Goal: Navigation & Orientation: Find specific page/section

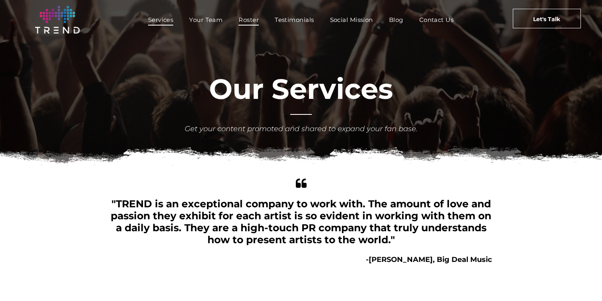
click at [248, 25] on span "Roster" at bounding box center [249, 20] width 20 height 12
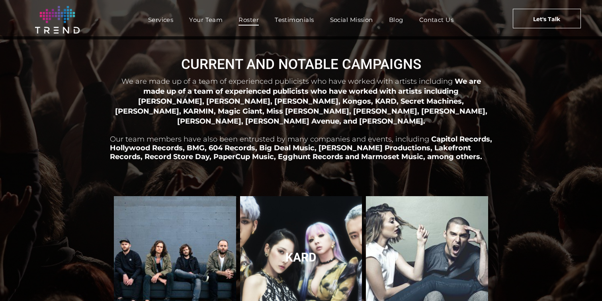
scroll to position [3, 0]
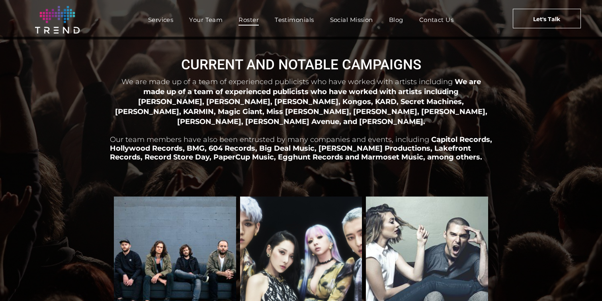
click at [428, 91] on span "We are made up of a team of experienced publicists who have worked with artists…" at bounding box center [301, 101] width 372 height 48
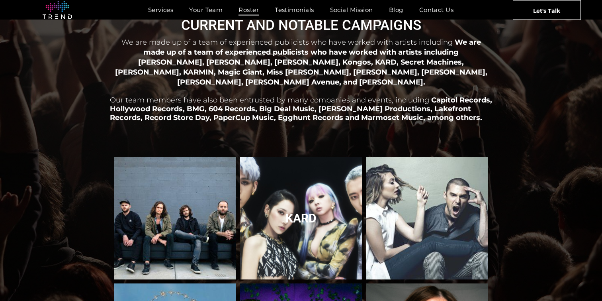
scroll to position [43, 0]
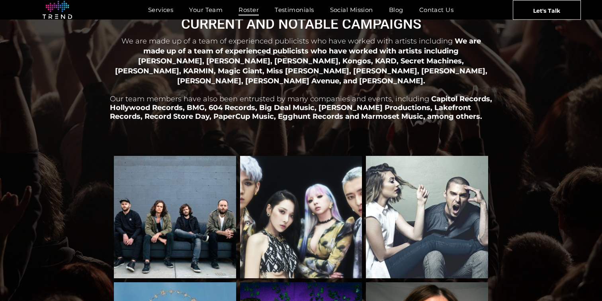
click at [430, 51] on span "We are made up of a team of experienced publicists who have worked with artists…" at bounding box center [301, 61] width 372 height 48
click at [387, 11] on link "Blog" at bounding box center [396, 10] width 30 height 12
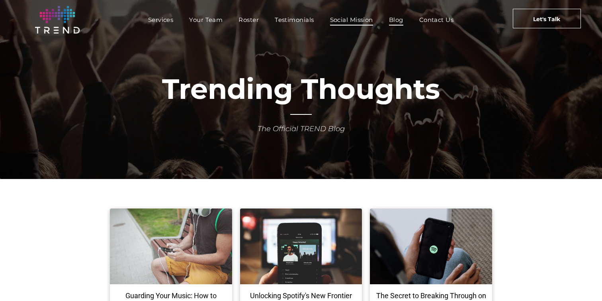
click at [347, 17] on span "Social Mission" at bounding box center [351, 20] width 43 height 12
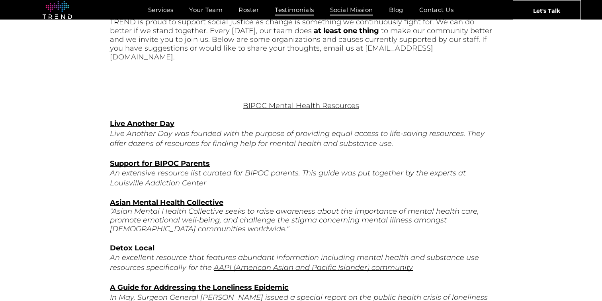
scroll to position [334, 0]
click at [298, 6] on span "Testimonials" at bounding box center [294, 10] width 39 height 12
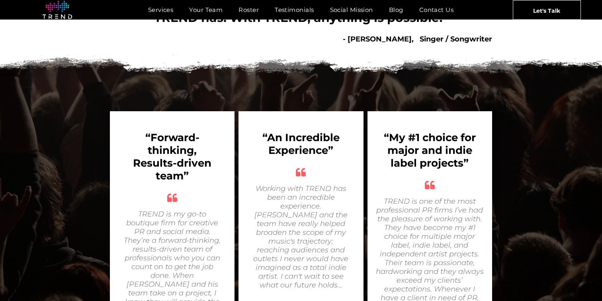
scroll to position [164, 0]
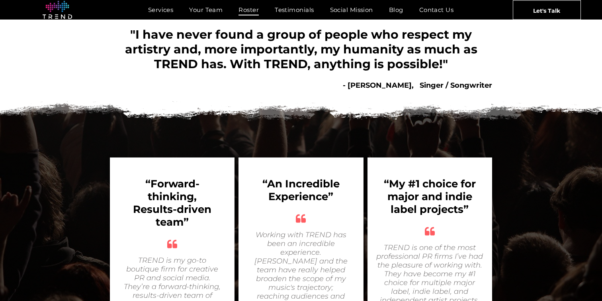
click at [241, 15] on span "Roster" at bounding box center [249, 10] width 20 height 12
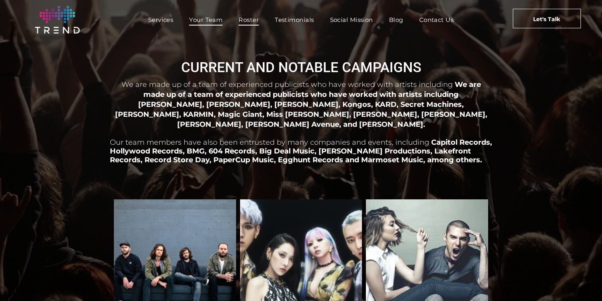
click at [199, 14] on span "Your Team" at bounding box center [205, 20] width 33 height 12
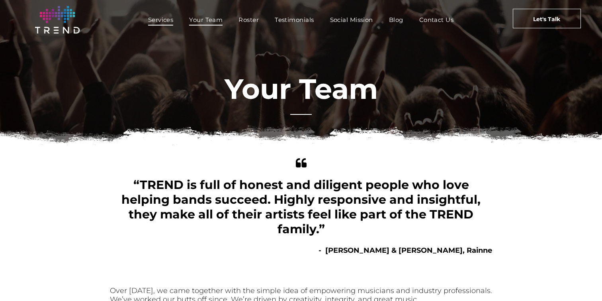
click at [157, 22] on span "Services" at bounding box center [160, 20] width 25 height 12
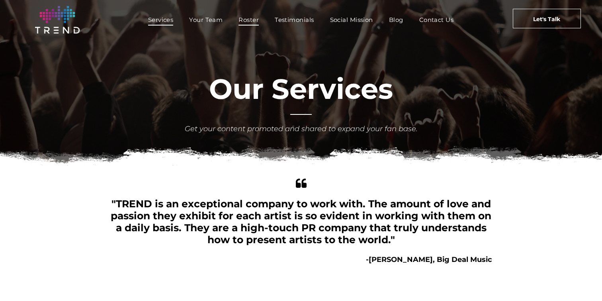
click at [249, 19] on span "Roster" at bounding box center [249, 20] width 20 height 12
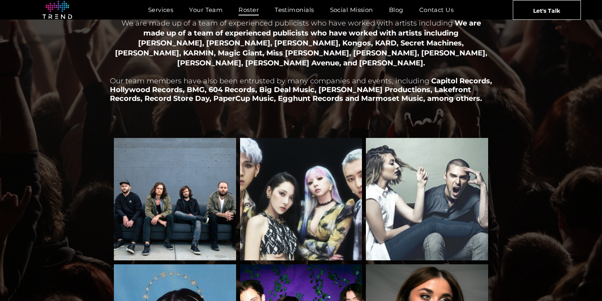
scroll to position [63, 0]
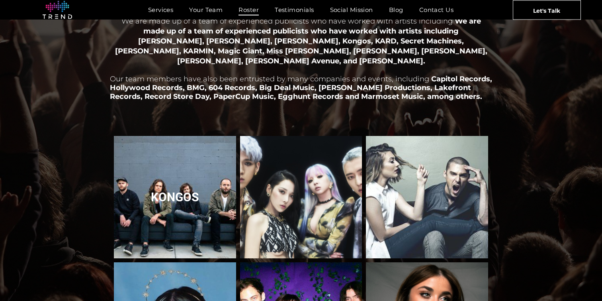
click at [171, 159] on link "Kongos" at bounding box center [174, 196] width 129 height 129
click at [175, 186] on link "Kongos" at bounding box center [174, 196] width 129 height 129
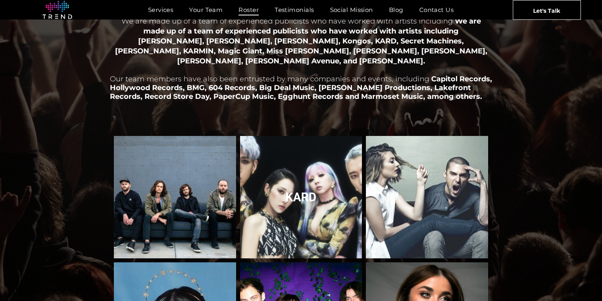
click at [291, 185] on link "KARD" at bounding box center [300, 196] width 129 height 129
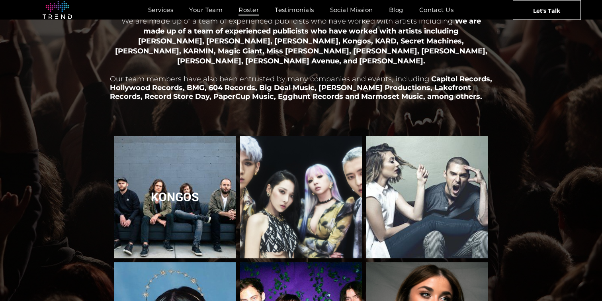
click at [177, 190] on link "Kongos" at bounding box center [174, 196] width 129 height 129
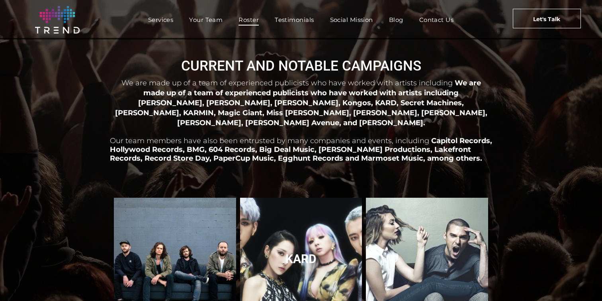
scroll to position [0, 0]
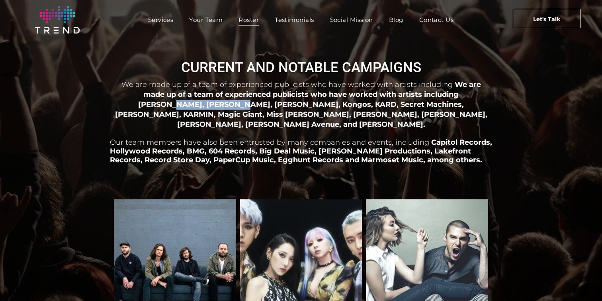
drag, startPoint x: 451, startPoint y: 96, endPoint x: 149, endPoint y: 103, distance: 302.3
click at [149, 103] on span "We are made up of a team of experienced publicists who have worked with artists…" at bounding box center [301, 104] width 372 height 48
copy span "Allison Ponthier"
click at [414, 98] on span "We are made up of a team of experienced publicists who have worked with artists…" at bounding box center [301, 104] width 372 height 48
click at [162, 22] on span "Services" at bounding box center [160, 20] width 25 height 12
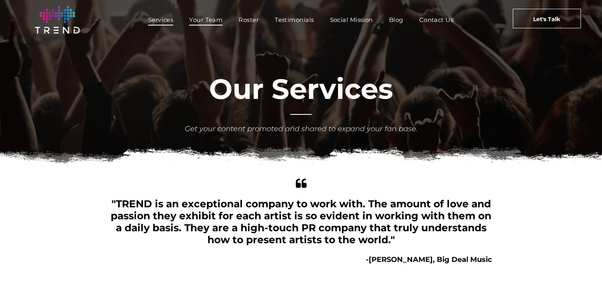
click at [192, 20] on span "Your Team" at bounding box center [205, 20] width 33 height 12
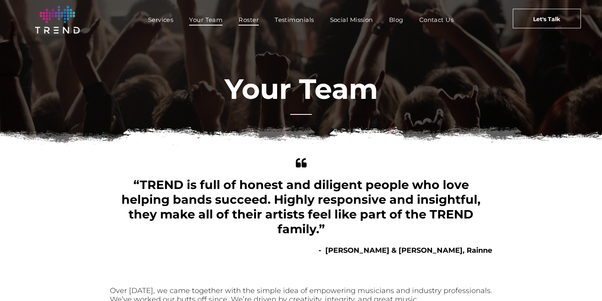
click at [241, 20] on span "Roster" at bounding box center [249, 20] width 20 height 12
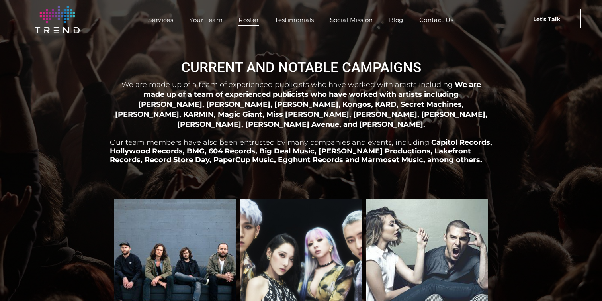
click at [294, 14] on nav "Services Your Team Roster Testimonials Social Mission Blog Contact Us" at bounding box center [300, 19] width 385 height 17
click at [350, 24] on span "Social Mission" at bounding box center [351, 20] width 43 height 12
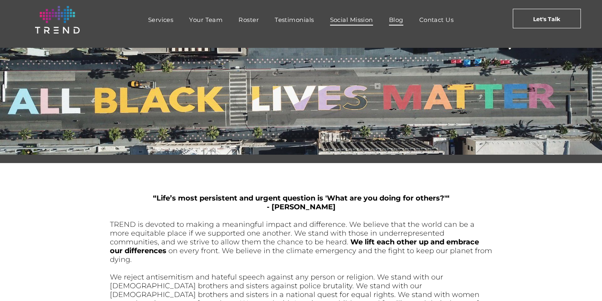
click at [393, 21] on span "Blog" at bounding box center [396, 20] width 14 height 12
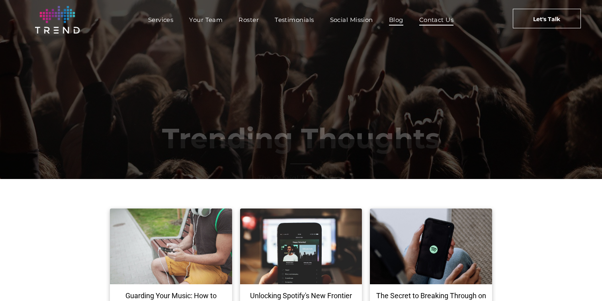
click at [427, 22] on span "Contact Us" at bounding box center [436, 20] width 35 height 12
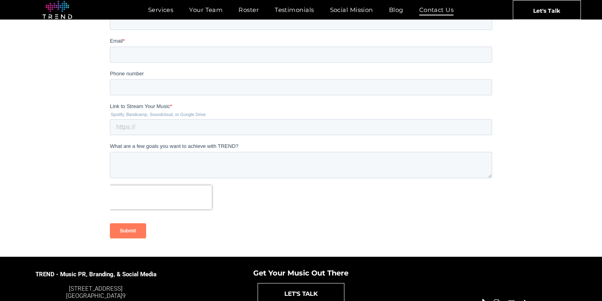
scroll to position [156, 0]
